Goal: Task Accomplishment & Management: Complete application form

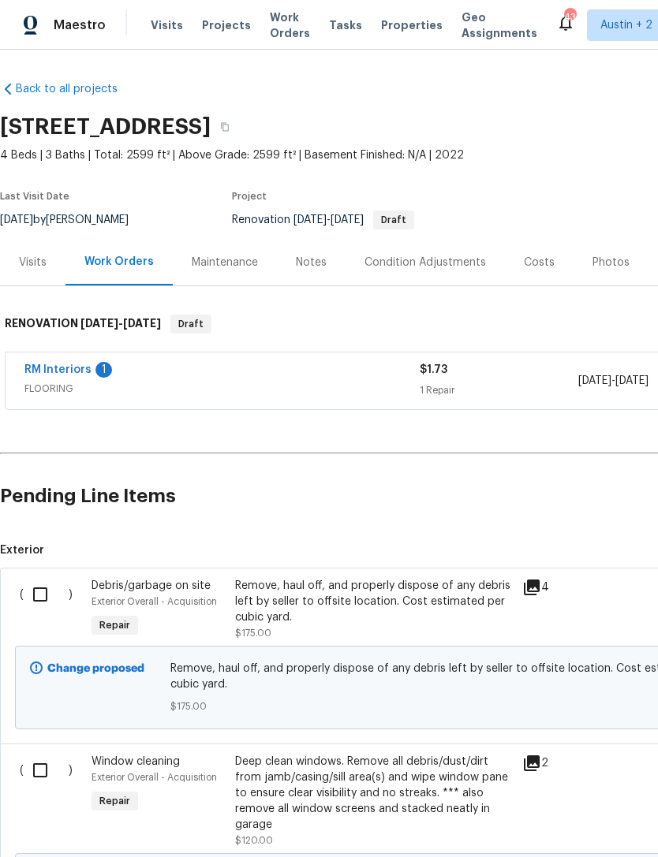
click at [39, 588] on input "checkbox" at bounding box center [46, 594] width 45 height 33
checkbox input "true"
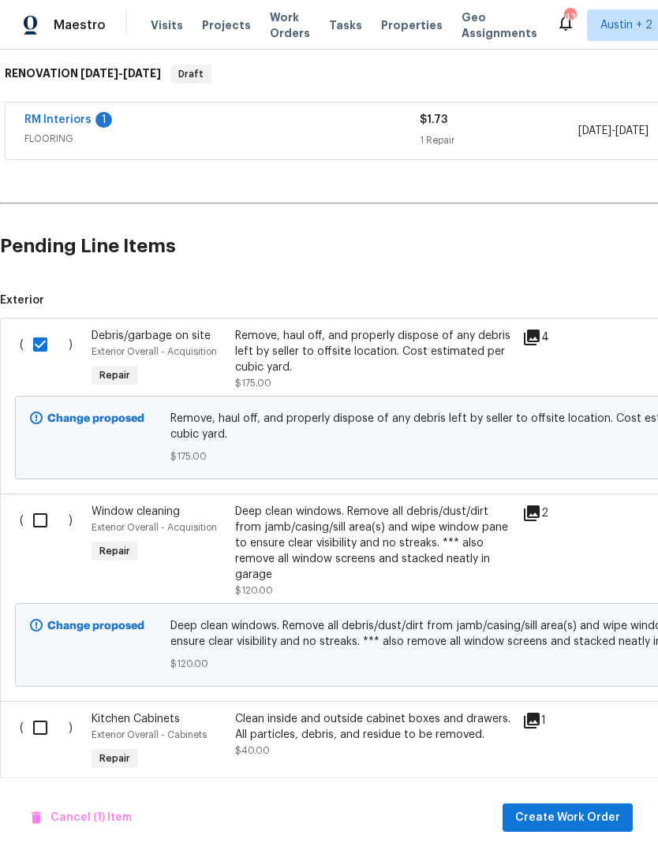
scroll to position [250, 0]
click at [41, 521] on input "checkbox" at bounding box center [46, 520] width 45 height 33
checkbox input "true"
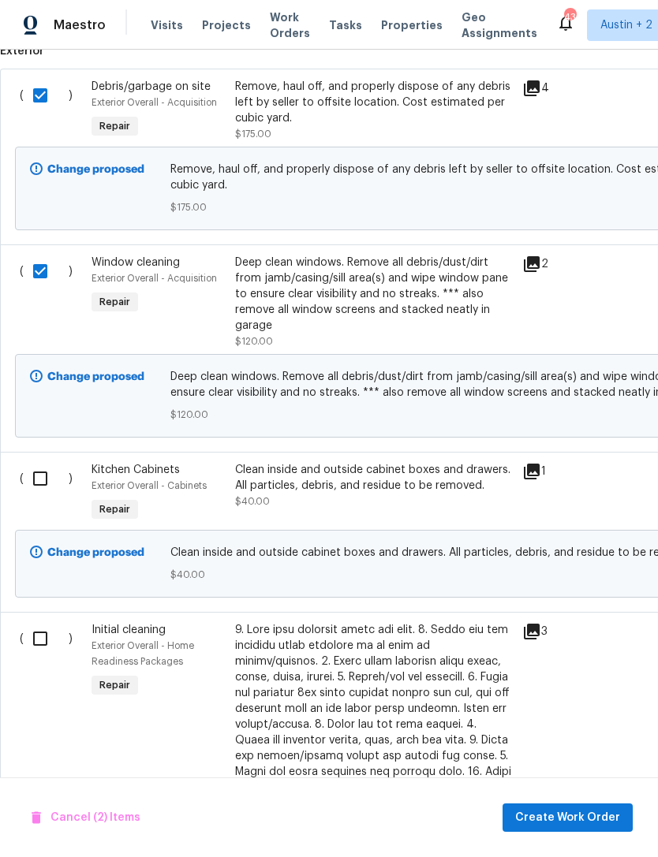
scroll to position [499, 0]
click at [37, 471] on input "checkbox" at bounding box center [46, 478] width 45 height 33
checkbox input "true"
click at [40, 655] on input "checkbox" at bounding box center [46, 638] width 45 height 33
checkbox input "true"
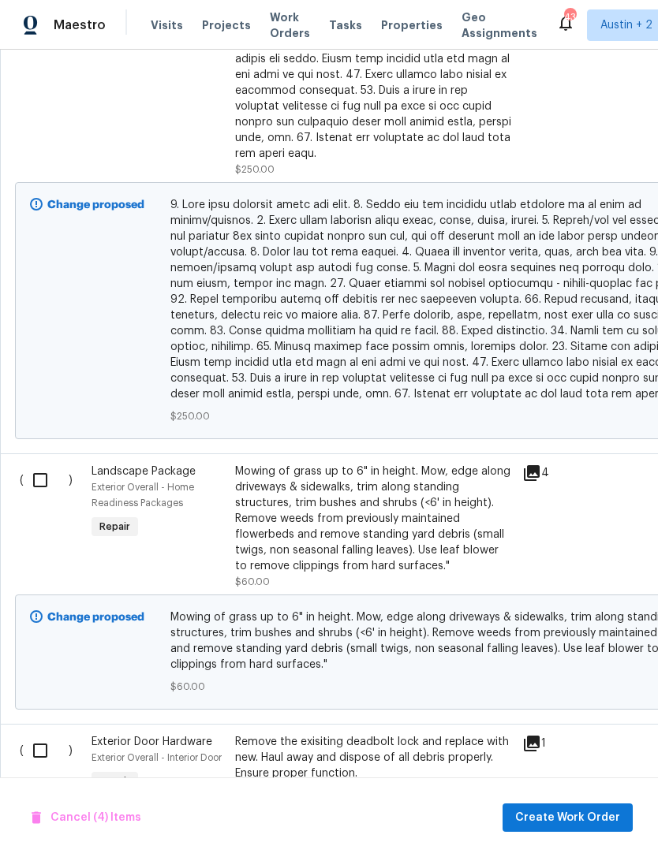
scroll to position [1386, 0]
click at [39, 464] on input "checkbox" at bounding box center [46, 480] width 45 height 33
checkbox input "true"
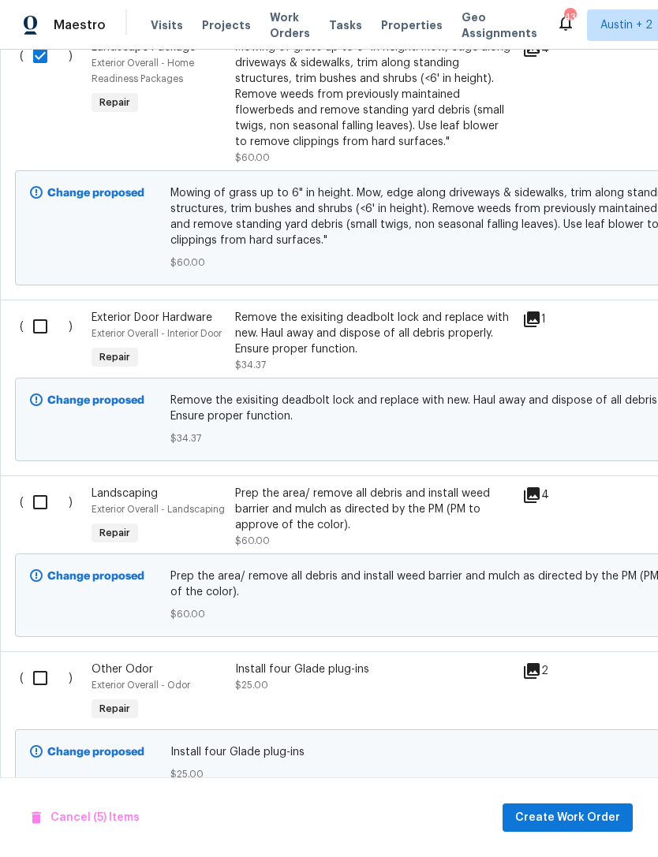
scroll to position [1810, 0]
click at [40, 501] on input "checkbox" at bounding box center [46, 502] width 45 height 33
checkbox input "true"
click at [44, 316] on input "checkbox" at bounding box center [46, 326] width 45 height 33
checkbox input "true"
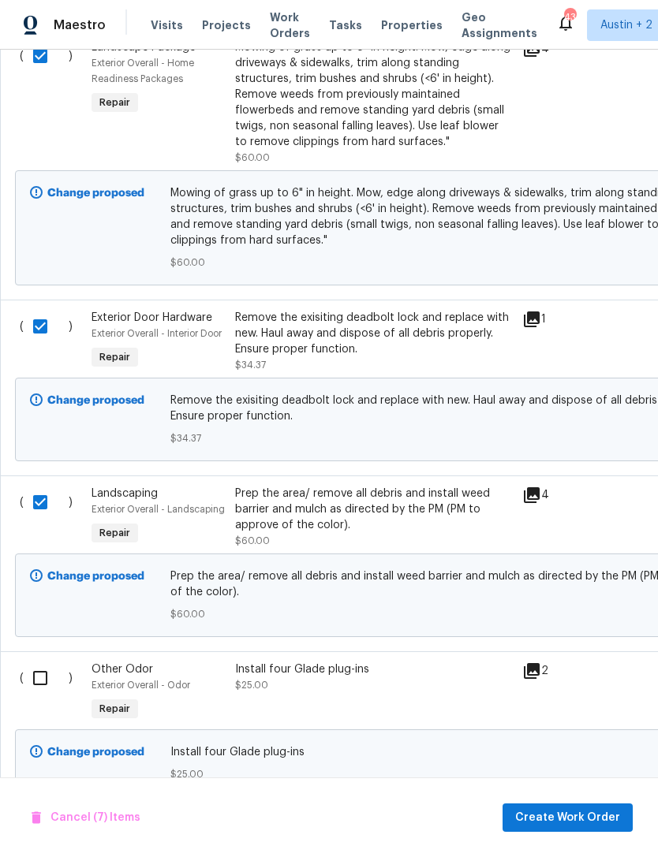
click at [34, 667] on input "checkbox" at bounding box center [46, 678] width 45 height 33
checkbox input "true"
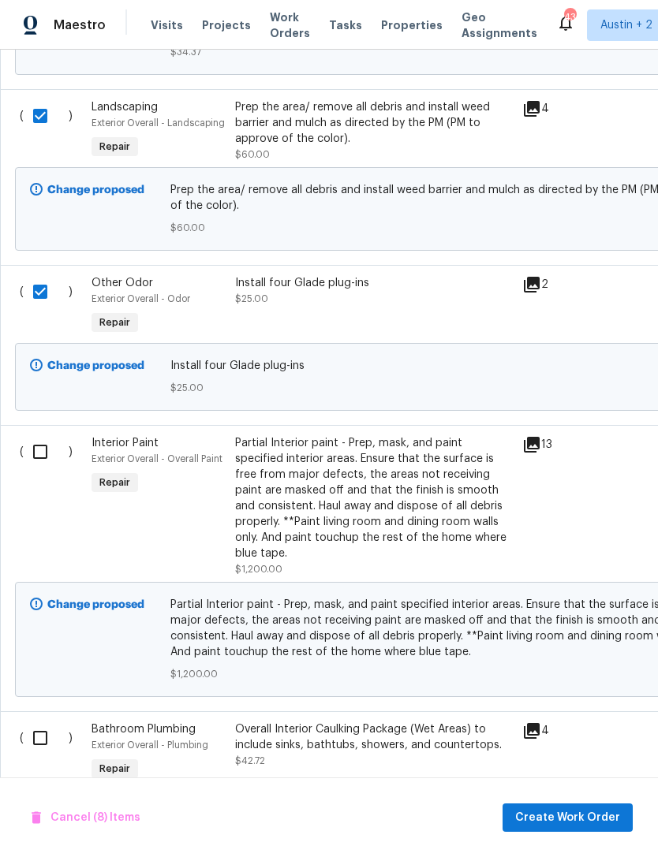
scroll to position [2198, 0]
click at [44, 435] on input "checkbox" at bounding box center [46, 451] width 45 height 33
checkbox input "true"
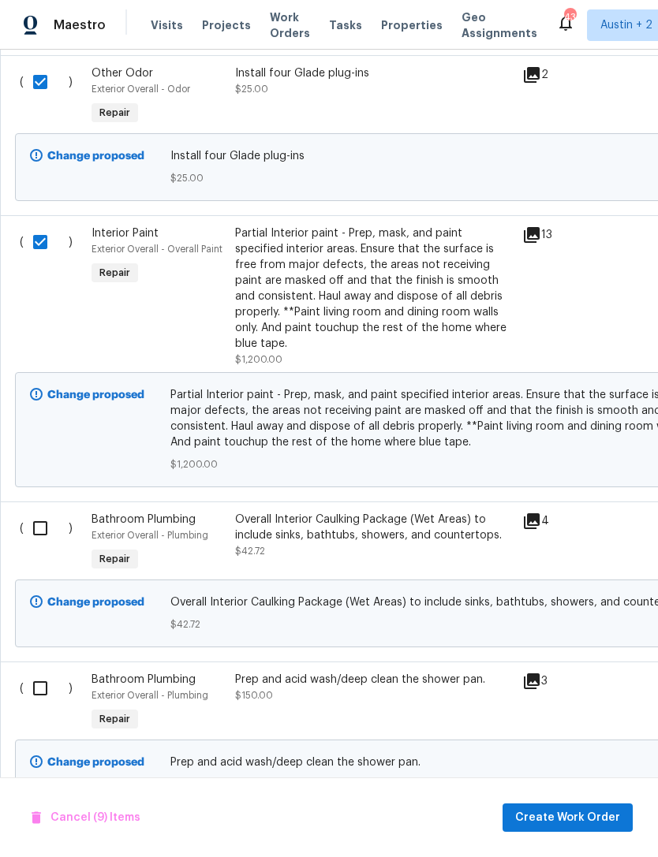
scroll to position [2407, 0]
click at [45, 512] on input "checkbox" at bounding box center [46, 528] width 45 height 33
checkbox input "true"
click at [38, 682] on input "checkbox" at bounding box center [46, 688] width 45 height 33
checkbox input "true"
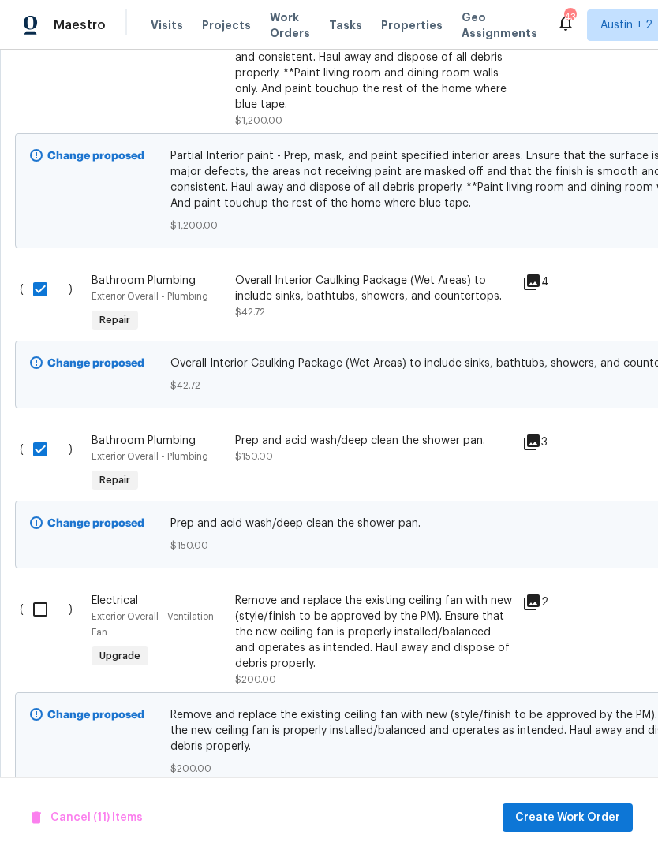
scroll to position [2645, 0]
click at [37, 603] on input "checkbox" at bounding box center [46, 610] width 45 height 33
checkbox input "true"
click at [600, 818] on span "Create Work Order" at bounding box center [567, 819] width 105 height 20
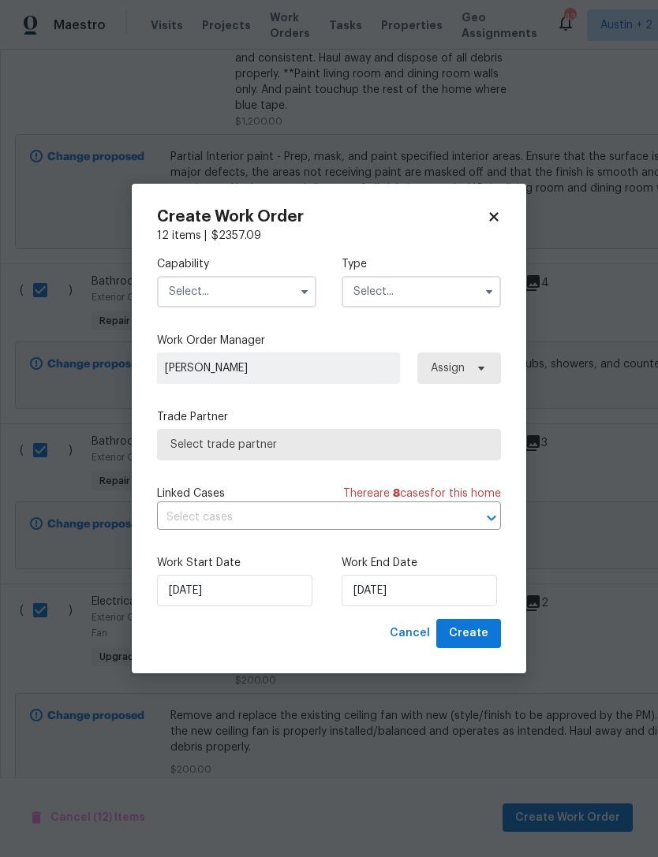
click at [267, 288] on input "text" at bounding box center [236, 292] width 159 height 32
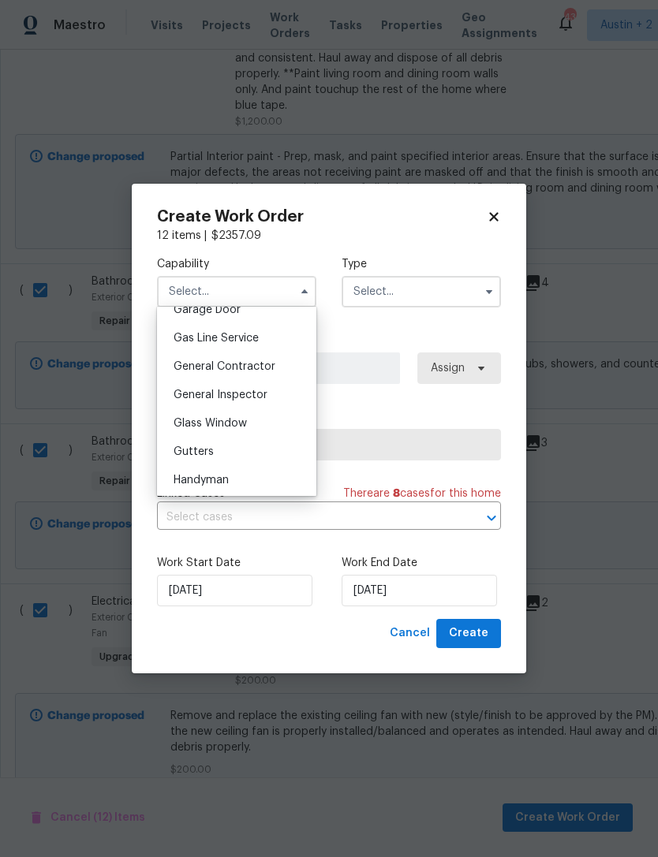
scroll to position [724, 0]
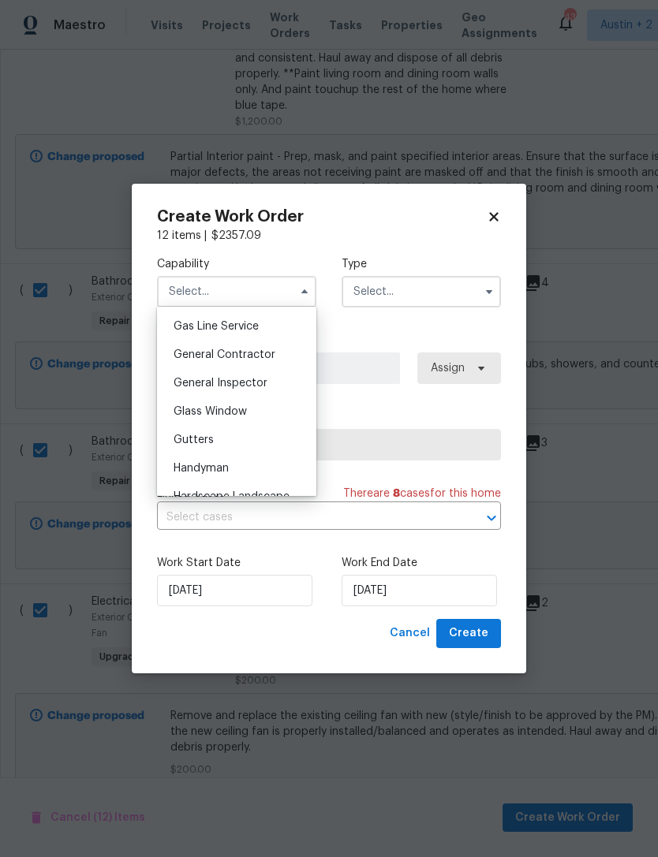
click at [287, 358] on div "General Contractor" at bounding box center [236, 355] width 151 height 28
type input "General Contractor"
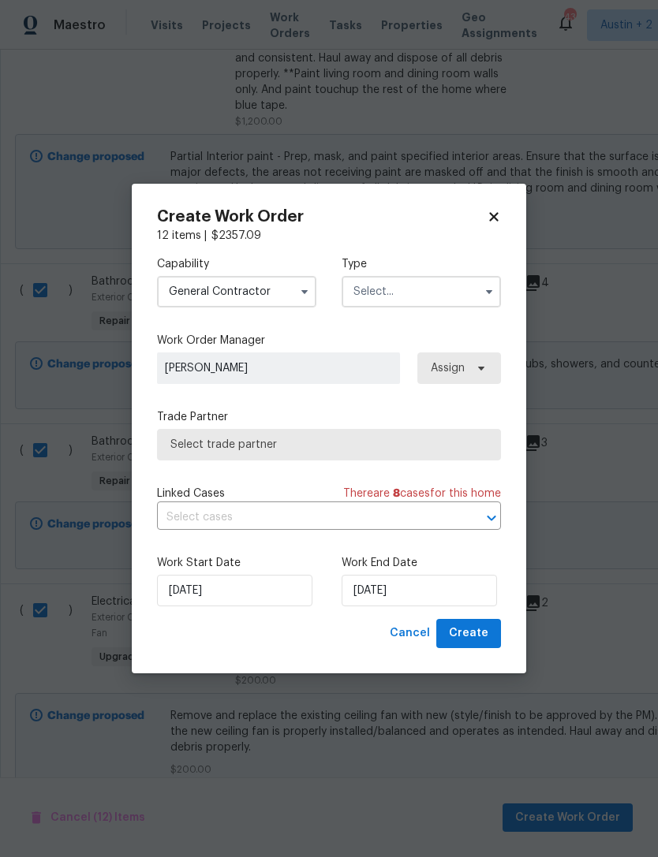
click at [438, 301] on input "text" at bounding box center [421, 292] width 159 height 32
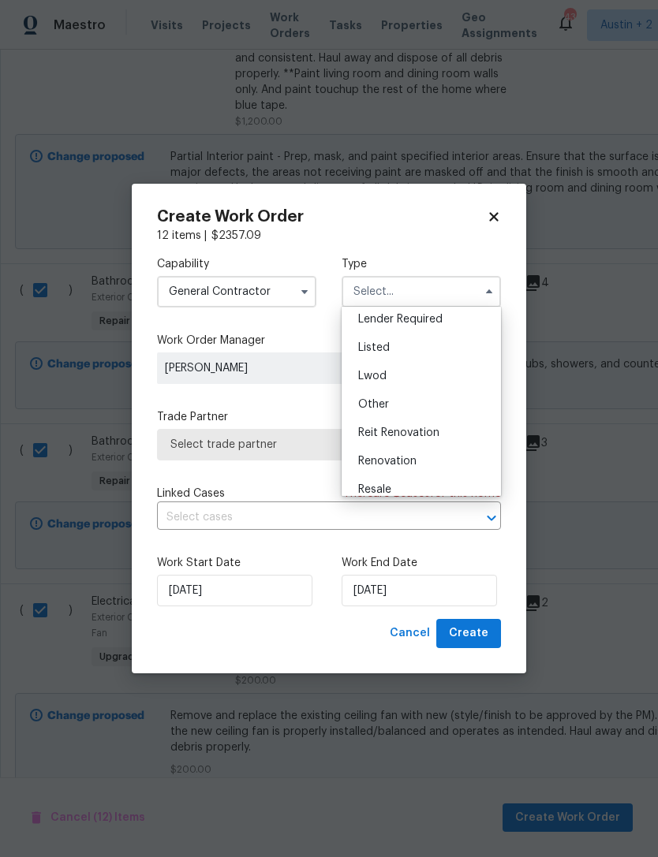
scroll to position [123, 0]
click at [435, 464] on div "Renovation" at bounding box center [420, 457] width 151 height 28
type input "Renovation"
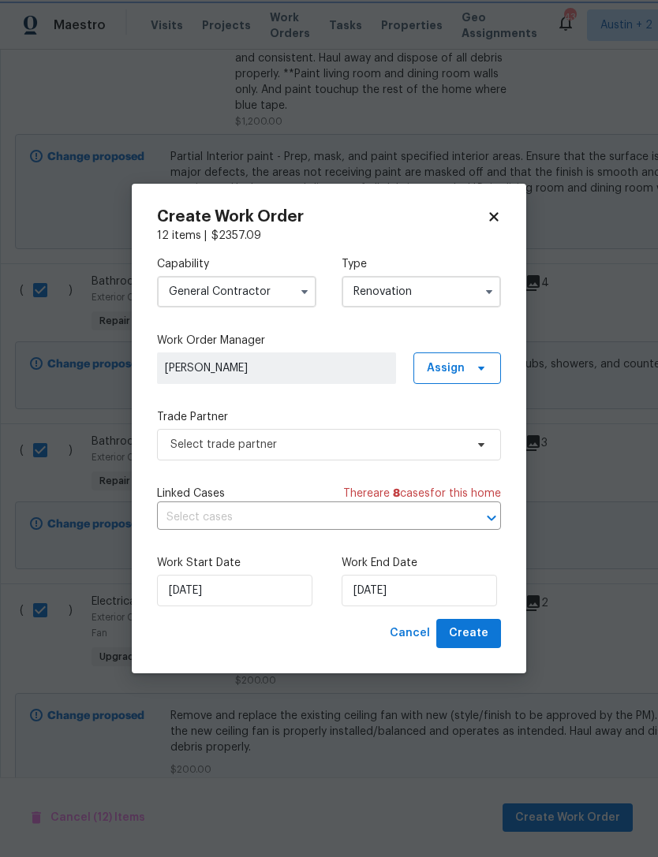
scroll to position [0, 0]
click at [463, 594] on input "[DATE]" at bounding box center [419, 591] width 155 height 32
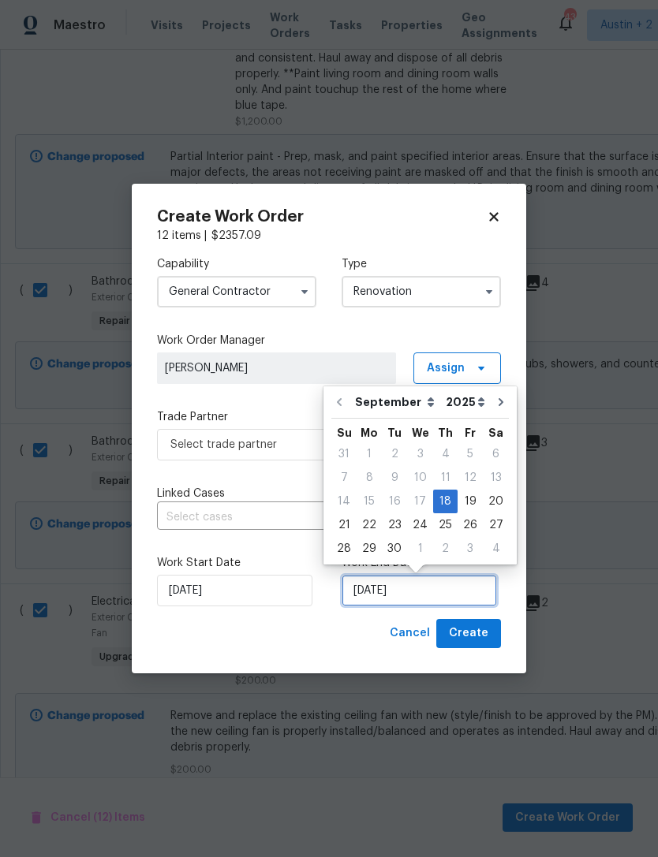
scroll to position [29, 0]
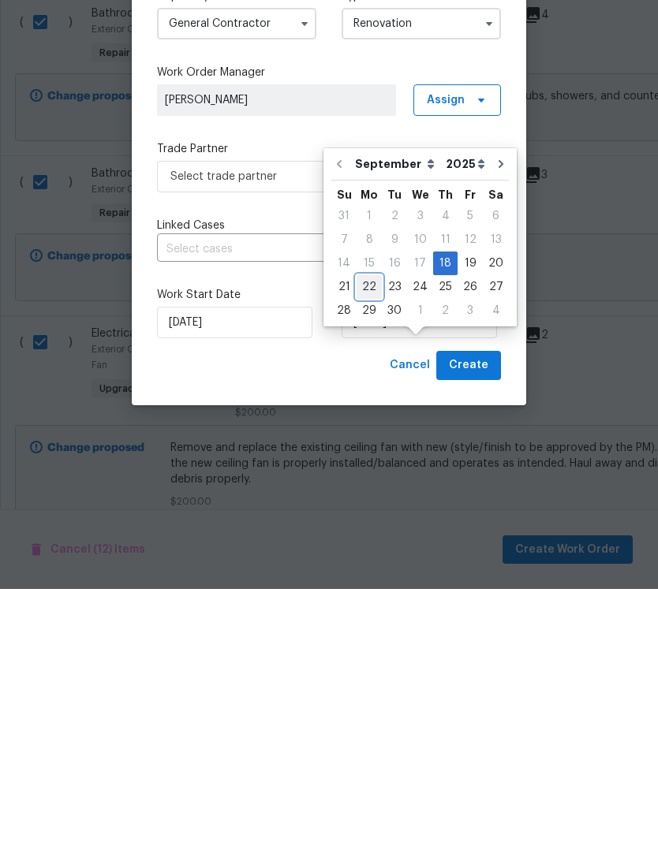
click at [375, 544] on div "22" at bounding box center [369, 555] width 25 height 22
type input "[DATE]"
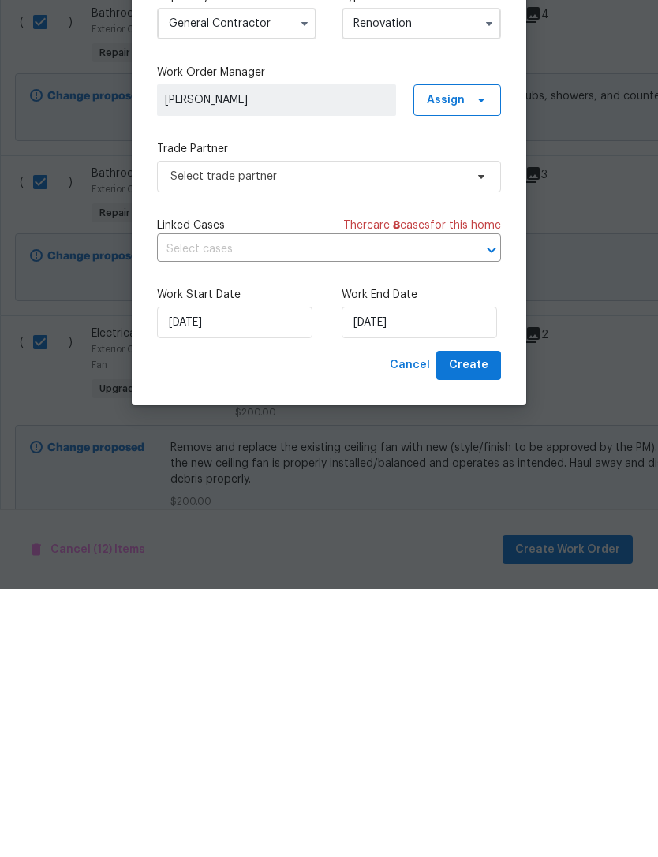
scroll to position [50, 0]
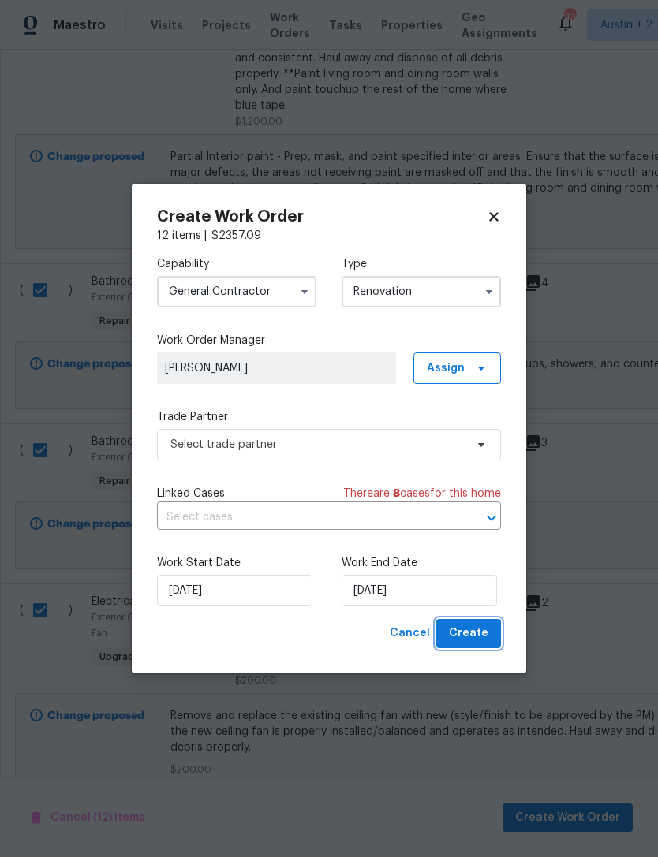
click at [487, 641] on span "Create" at bounding box center [468, 634] width 39 height 20
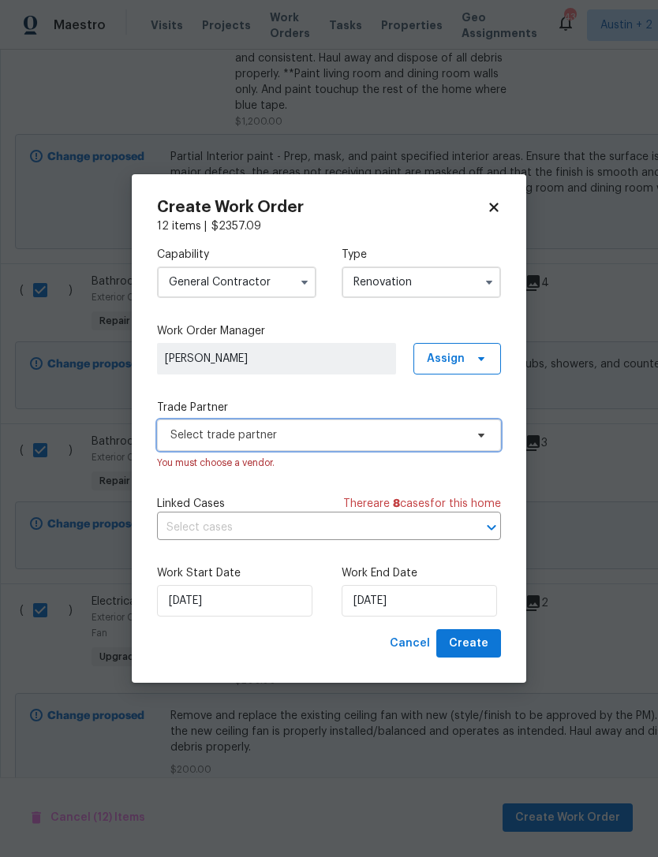
click at [422, 443] on span "Select trade partner" at bounding box center [329, 436] width 344 height 32
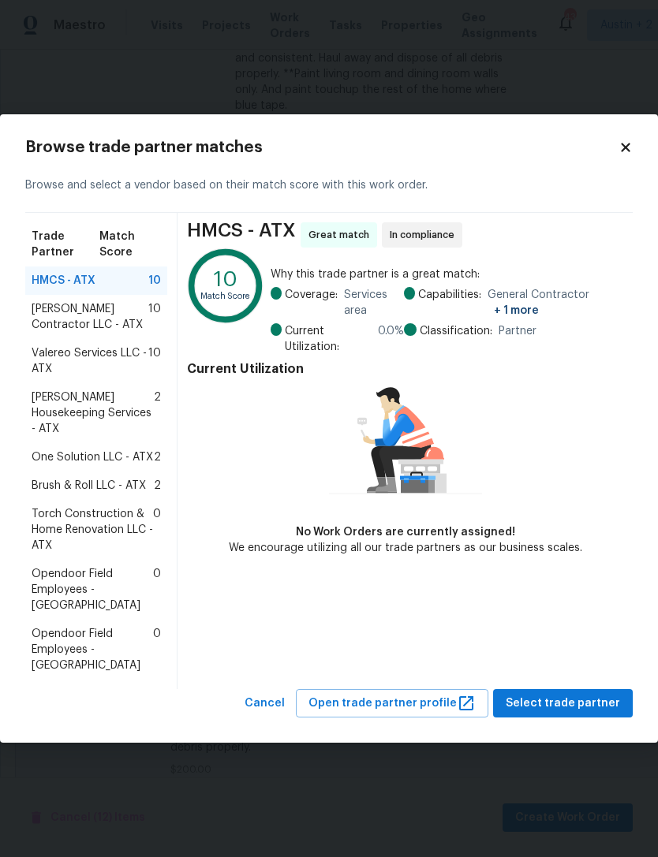
click at [49, 424] on span "[PERSON_NAME] Housekeeping Services - ATX" at bounding box center [93, 413] width 122 height 47
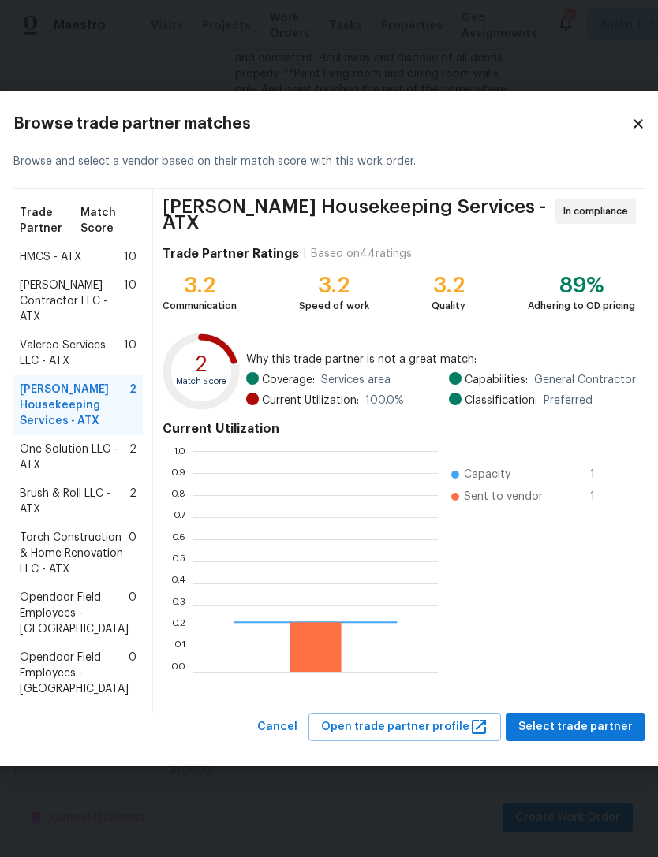
scroll to position [221, 245]
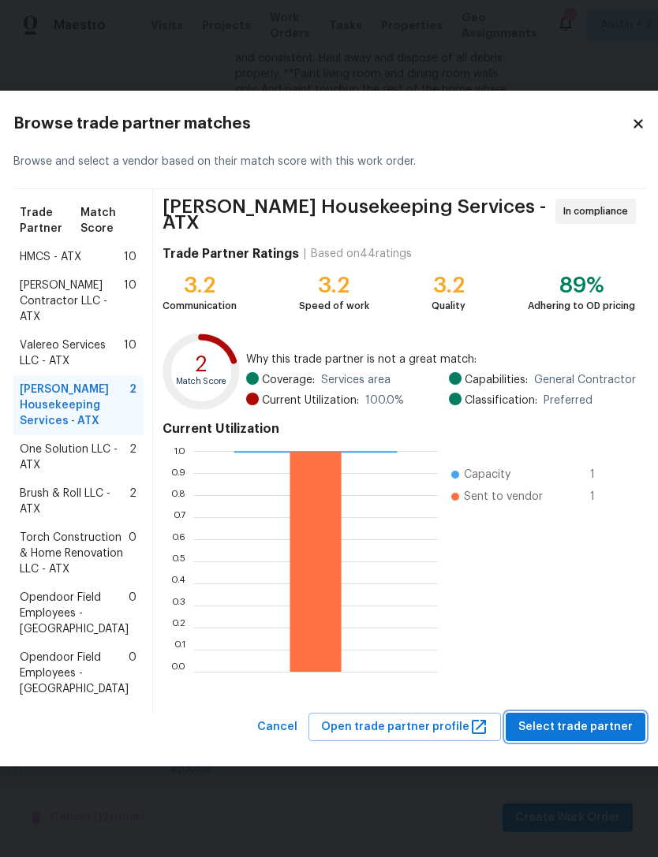
click at [597, 742] on button "Select trade partner" at bounding box center [576, 727] width 140 height 29
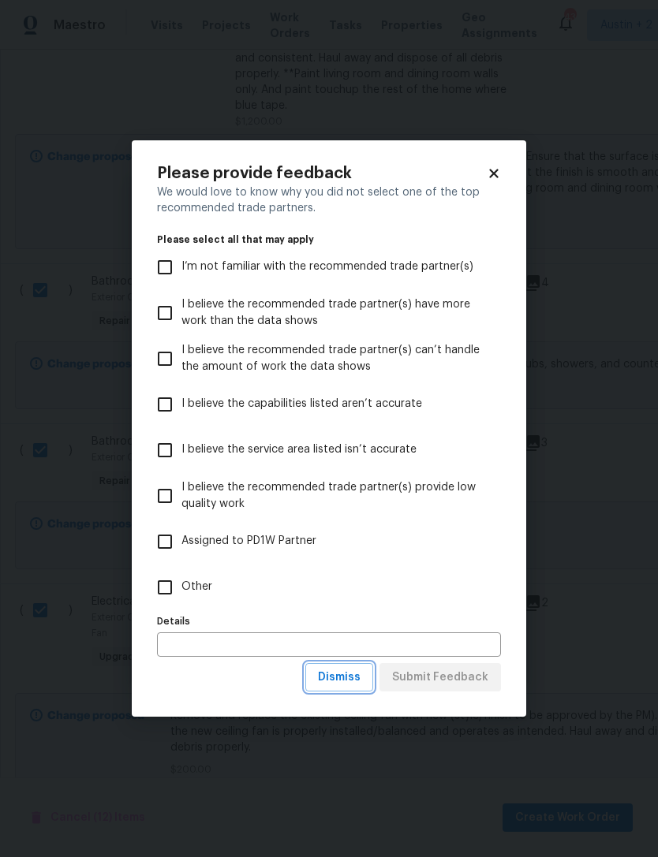
click at [355, 682] on span "Dismiss" at bounding box center [339, 678] width 43 height 20
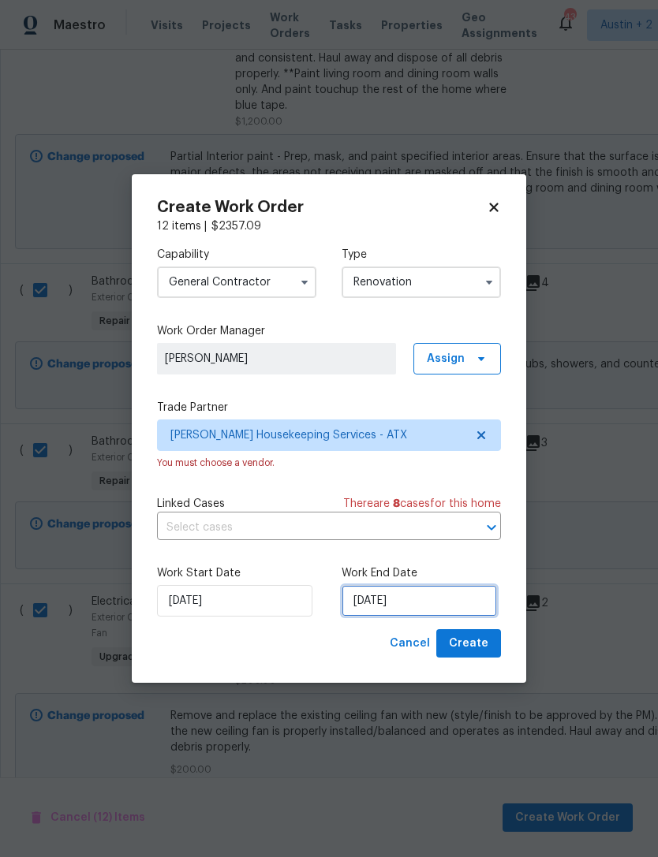
click at [462, 607] on input "[DATE]" at bounding box center [419, 601] width 155 height 32
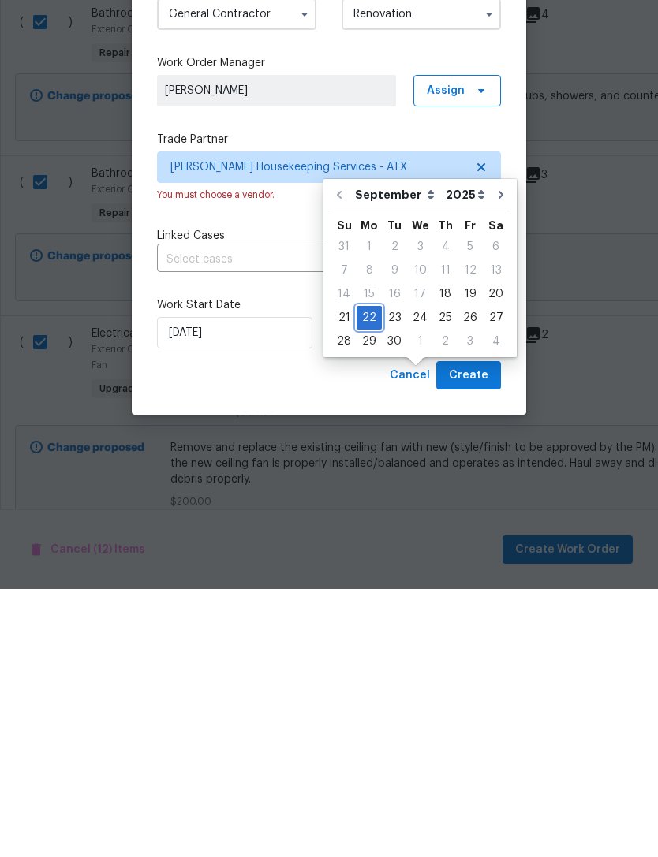
click at [369, 575] on div "22" at bounding box center [369, 586] width 25 height 22
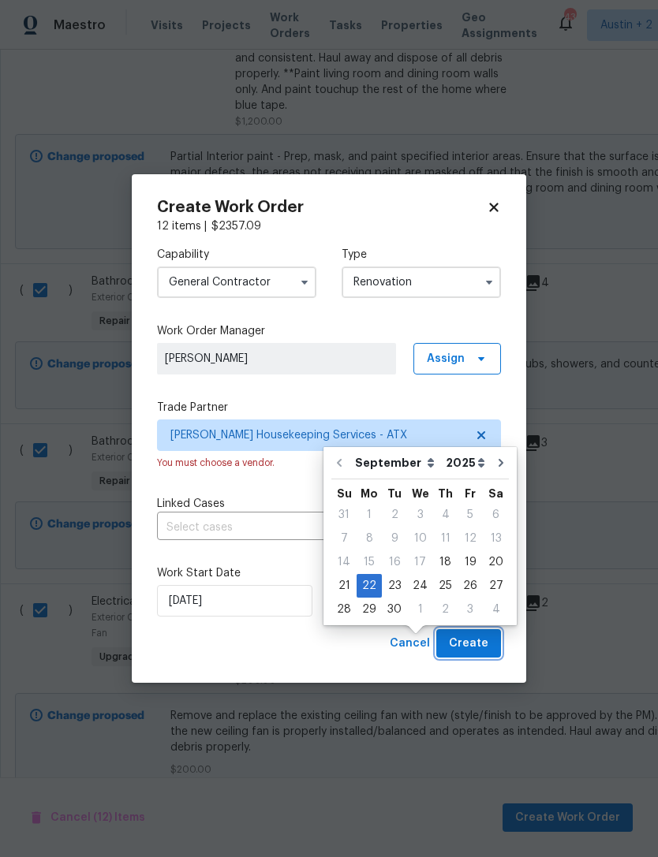
click at [477, 651] on span "Create" at bounding box center [468, 644] width 39 height 20
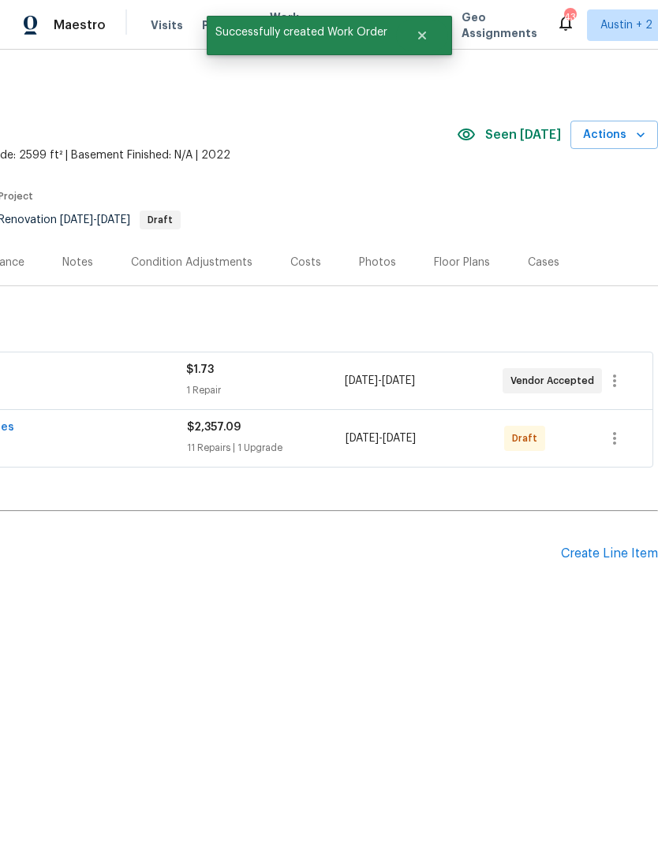
scroll to position [0, 233]
click at [620, 435] on icon "button" at bounding box center [614, 438] width 19 height 19
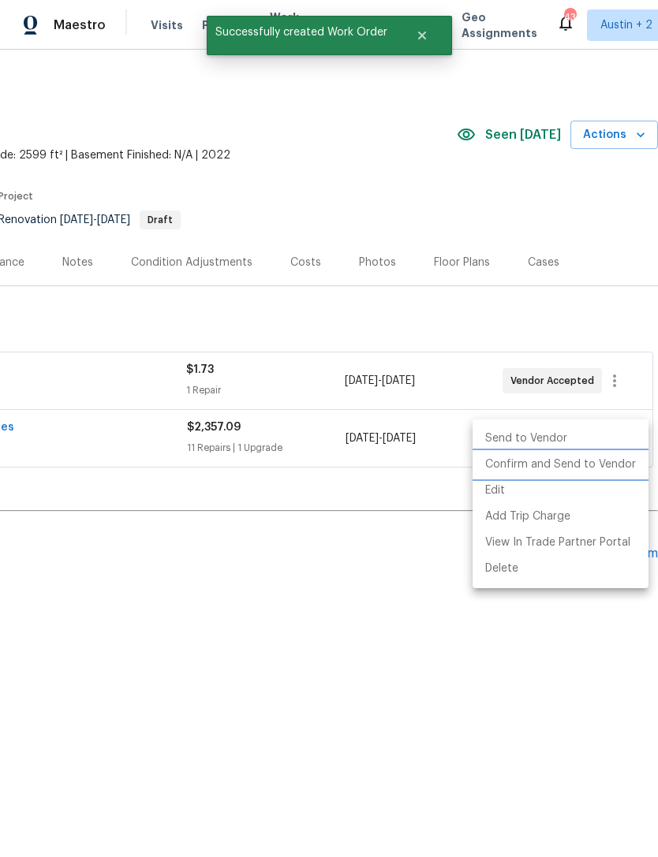
click at [604, 466] on li "Confirm and Send to Vendor" at bounding box center [560, 465] width 176 height 26
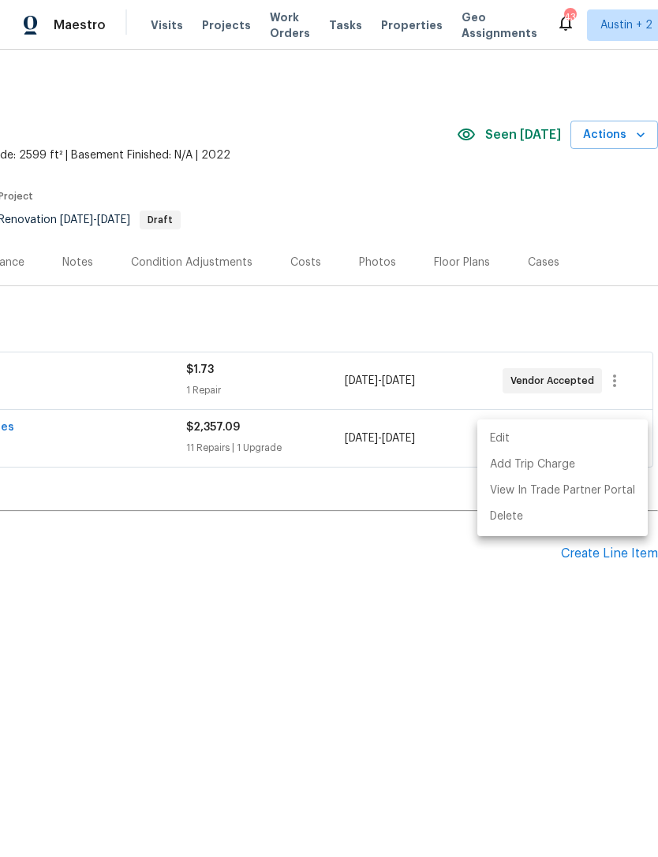
click at [475, 675] on div at bounding box center [329, 428] width 658 height 857
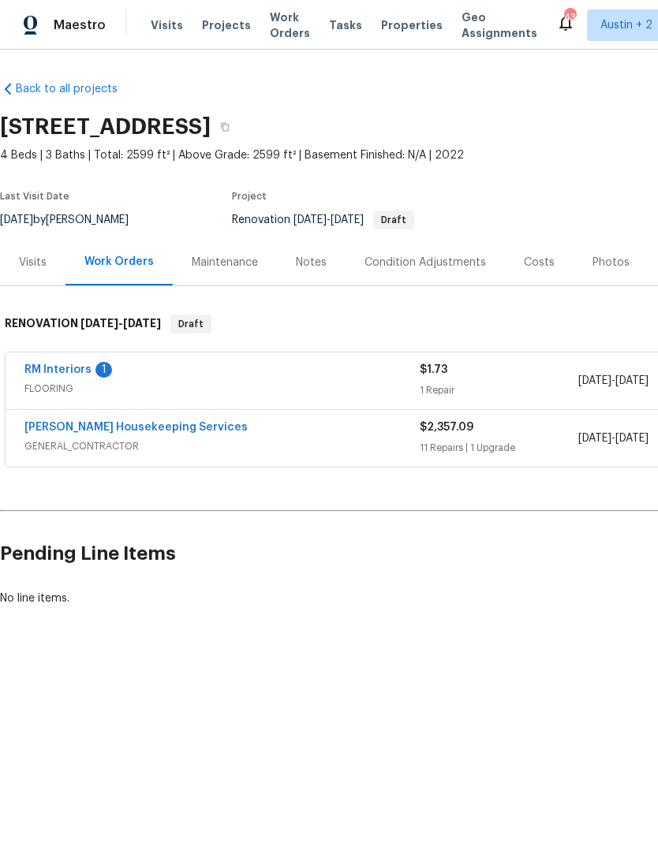
scroll to position [0, 0]
